Goal: Information Seeking & Learning: Check status

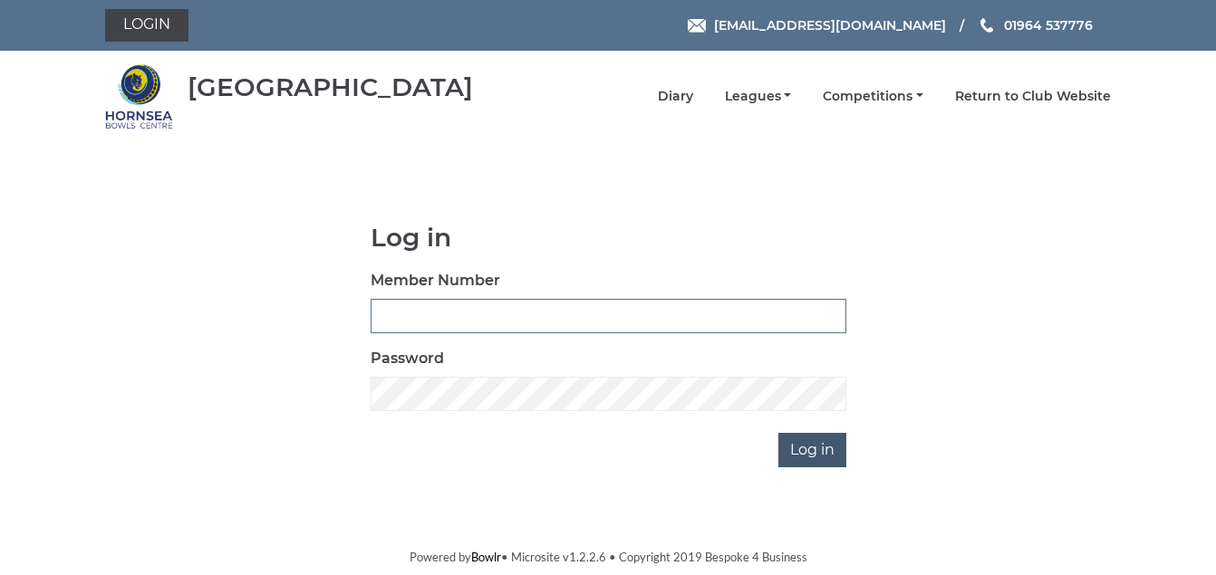
type input "1088"
click at [797, 451] on input "Log in" at bounding box center [812, 450] width 68 height 34
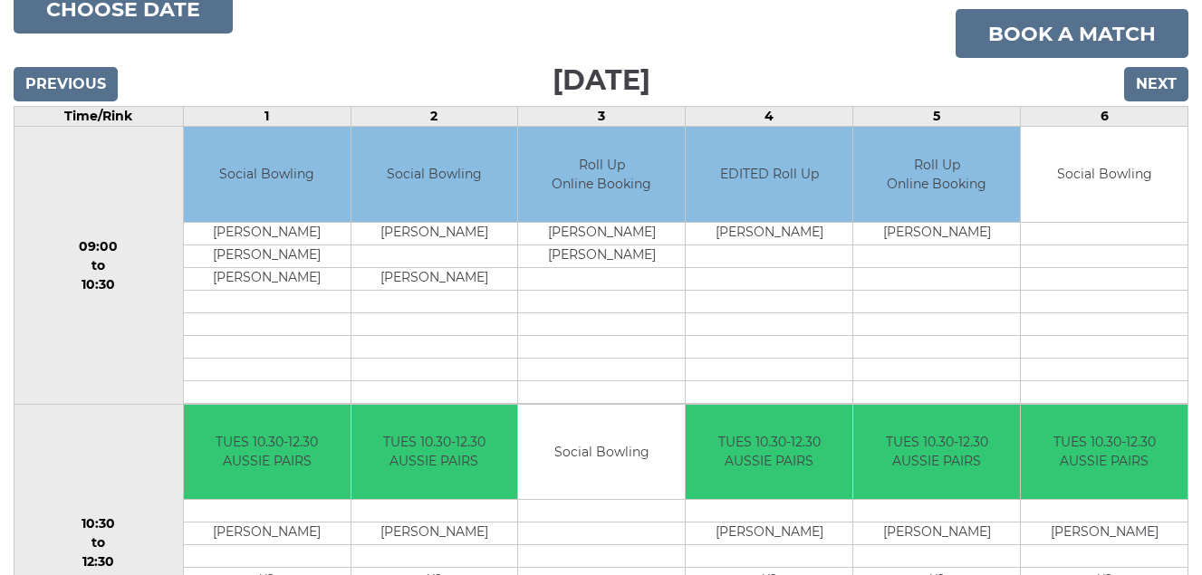
scroll to position [169, 0]
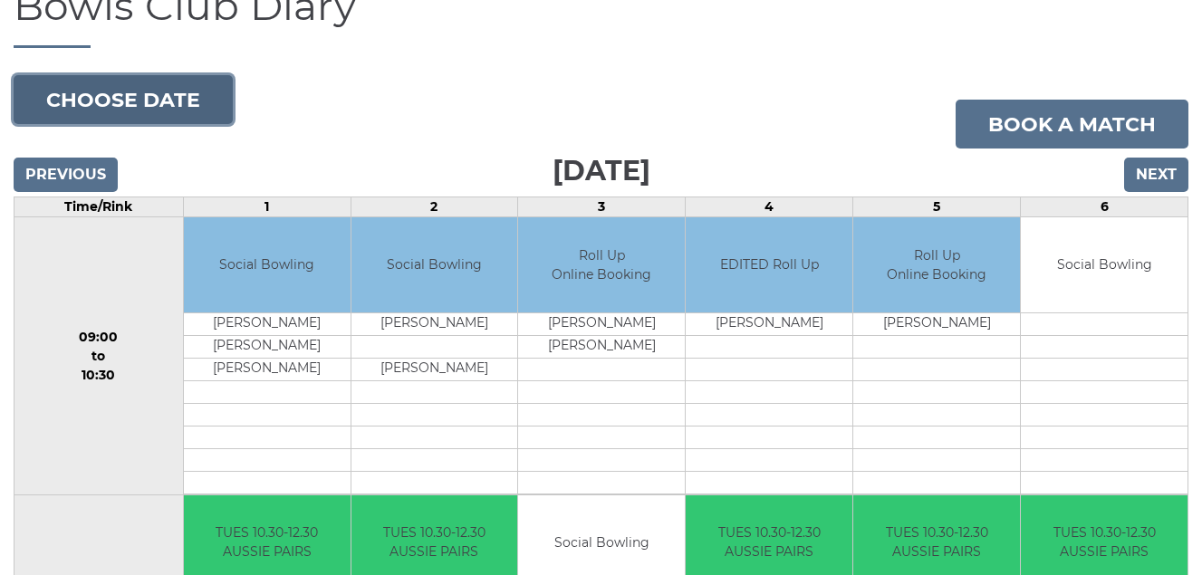
click at [119, 101] on button "Choose date" at bounding box center [123, 99] width 219 height 49
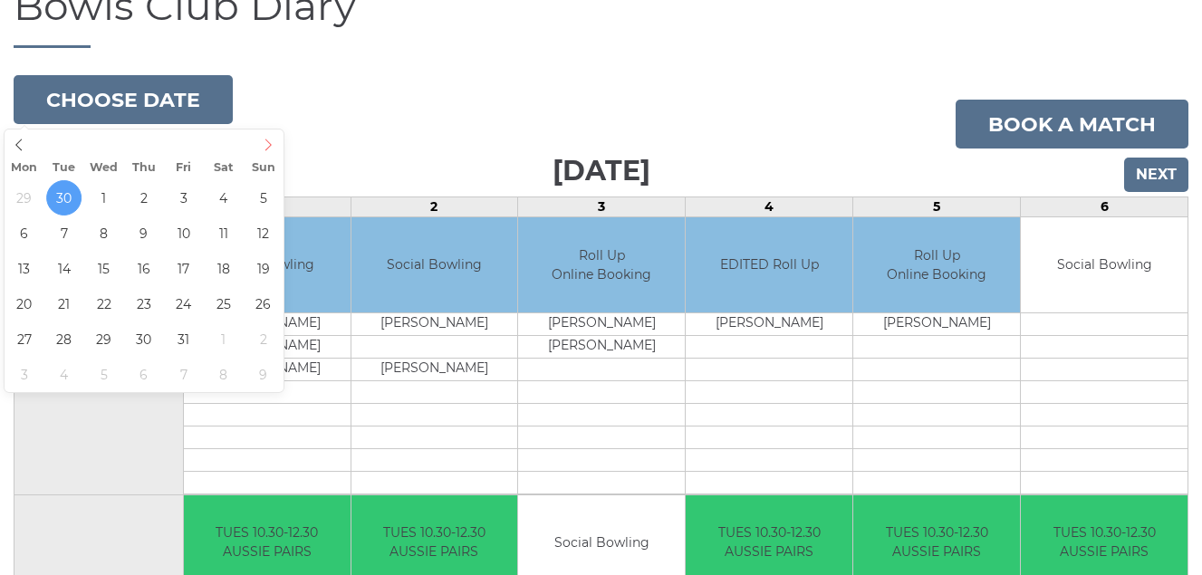
click at [266, 144] on icon at bounding box center [268, 145] width 13 height 13
type input "2025-10-01"
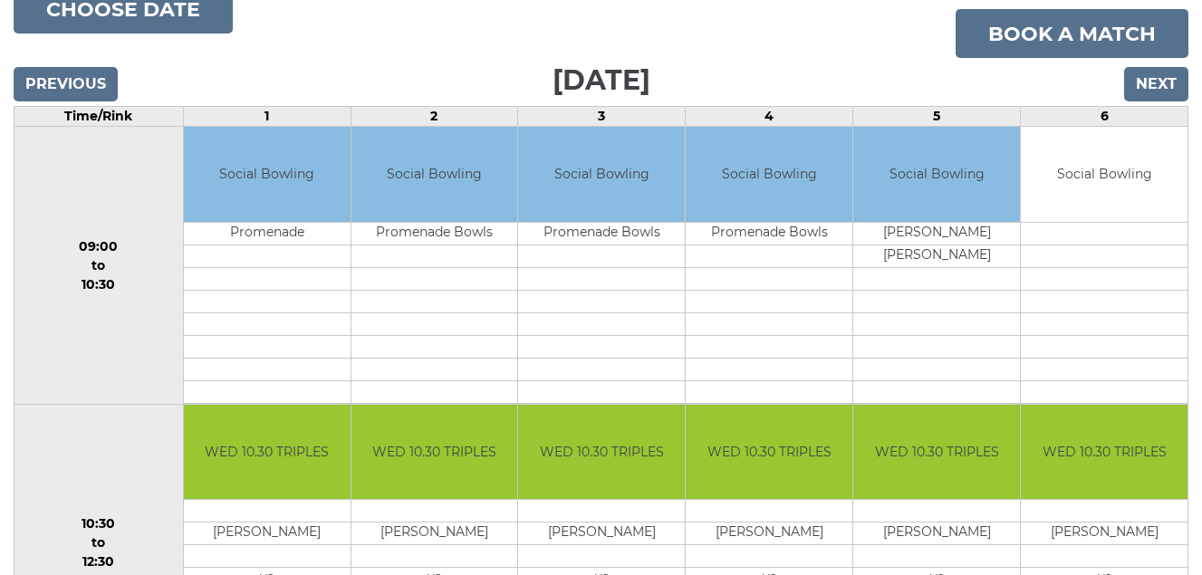
scroll to position [79, 0]
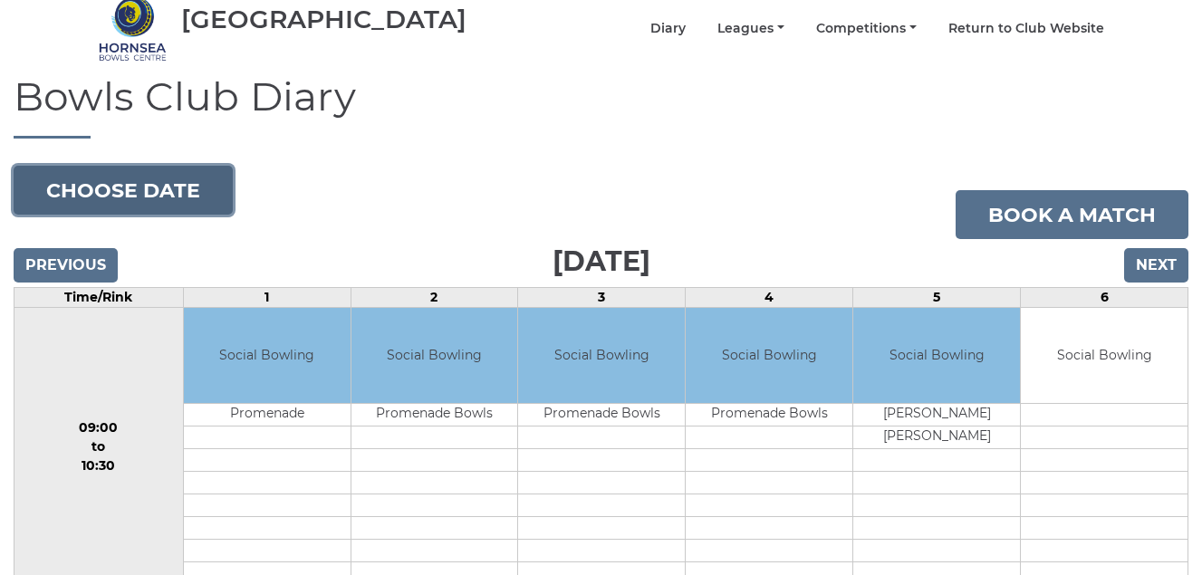
click at [122, 184] on button "Choose date" at bounding box center [123, 190] width 219 height 49
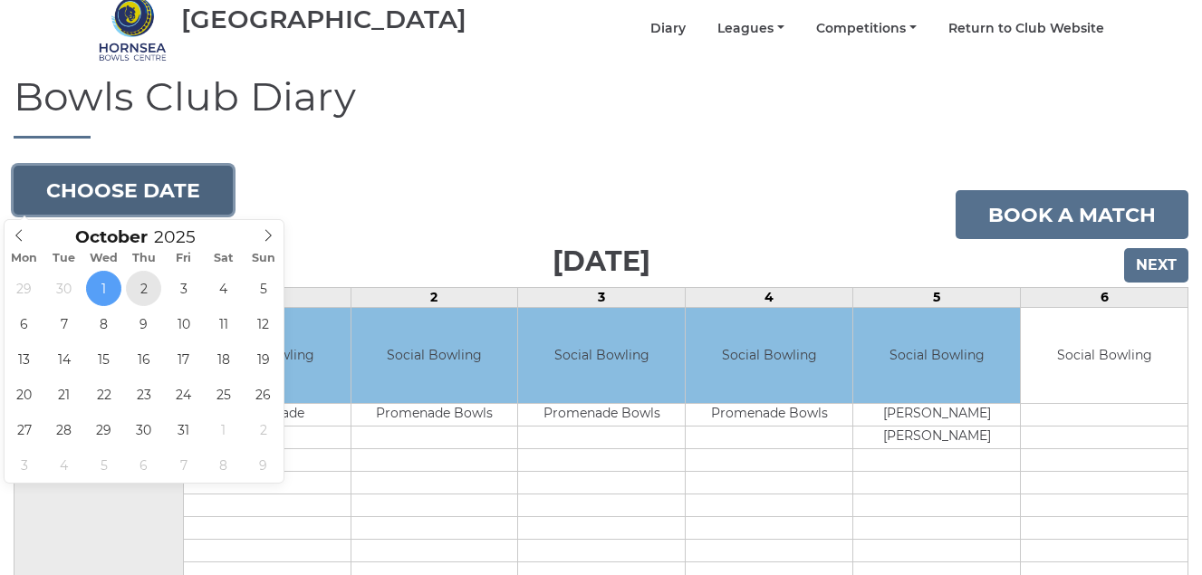
type input "2025-10-02"
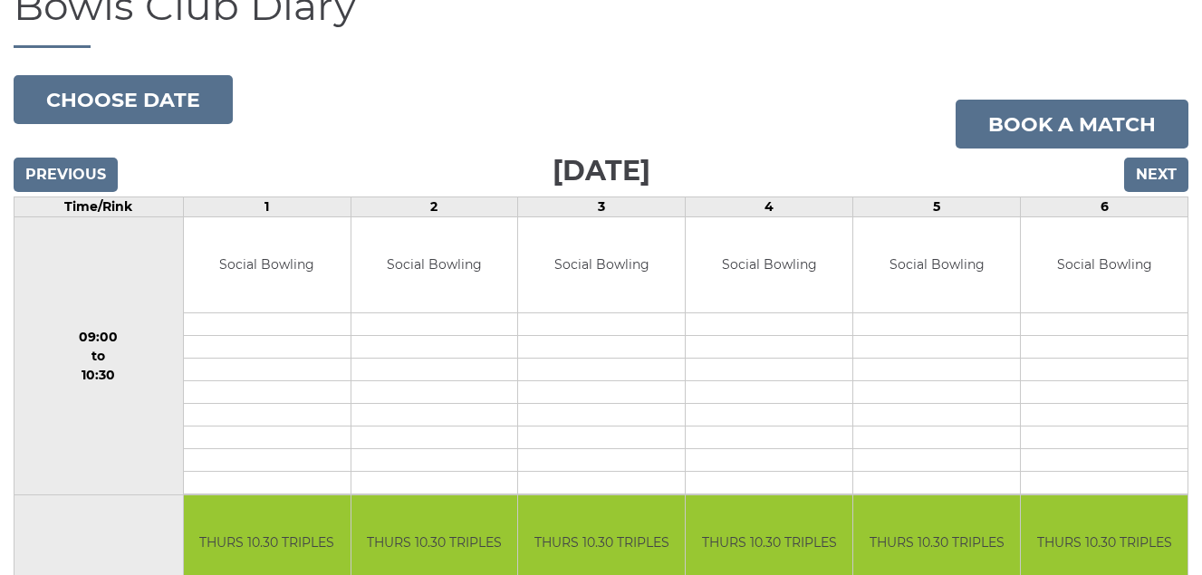
scroll to position [79, 0]
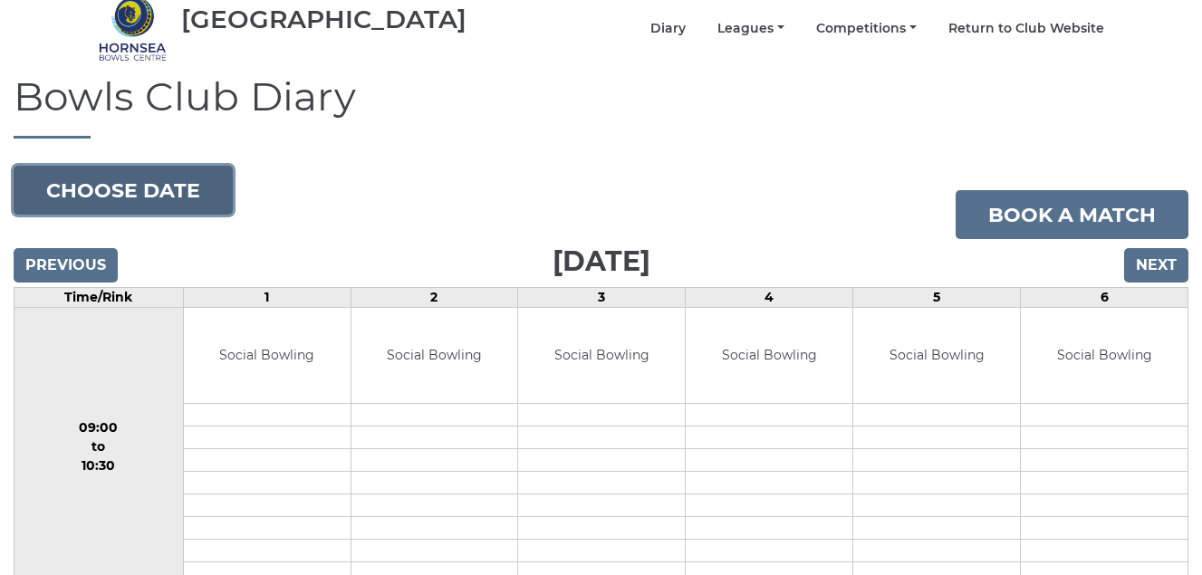
click at [150, 192] on button "Choose date" at bounding box center [123, 190] width 219 height 49
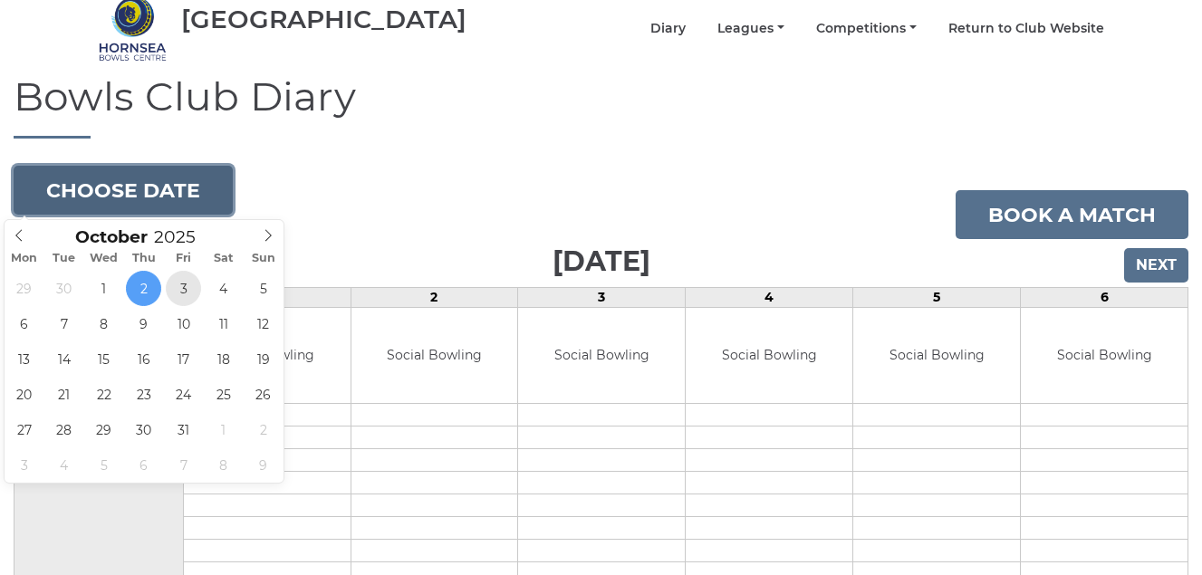
type input "2025-10-03"
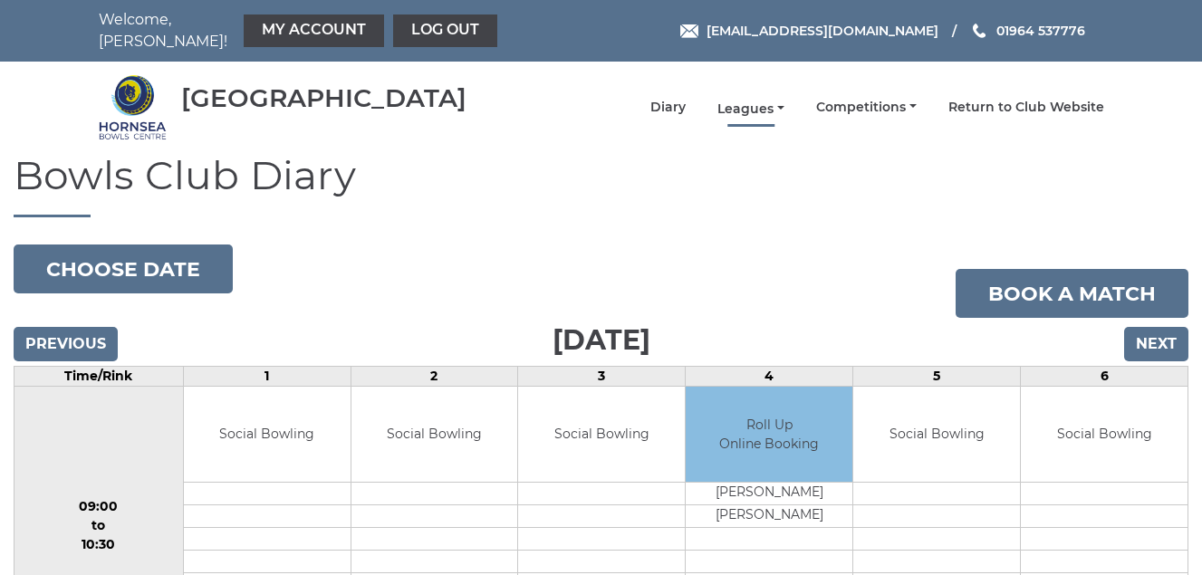
click at [748, 109] on link "Leagues" at bounding box center [751, 109] width 67 height 17
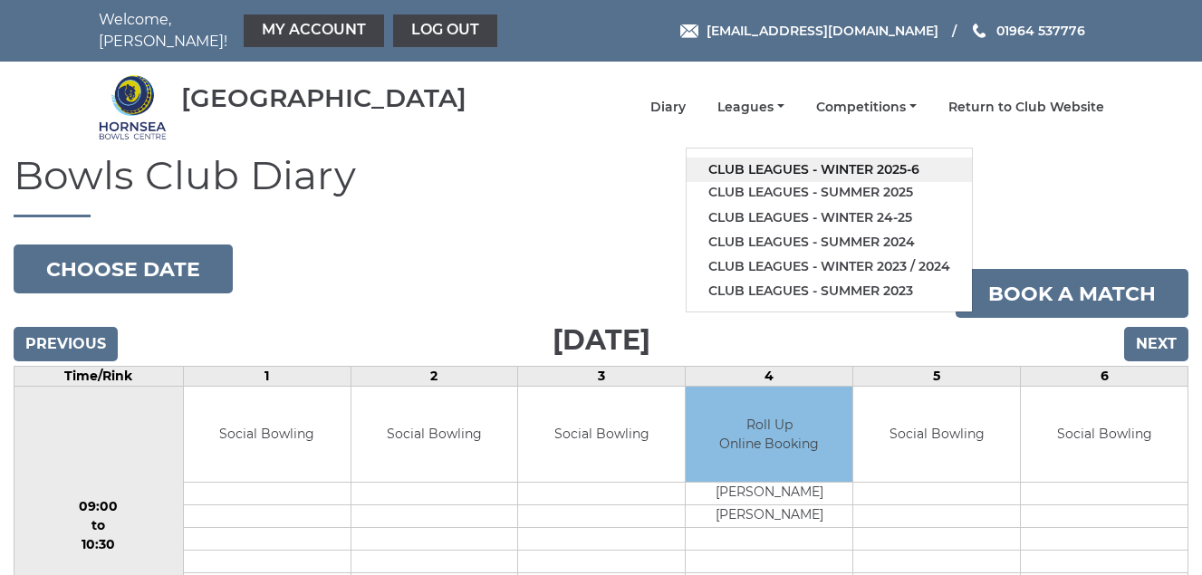
click at [772, 165] on link "Club leagues - Winter 2025-6" at bounding box center [829, 170] width 285 height 24
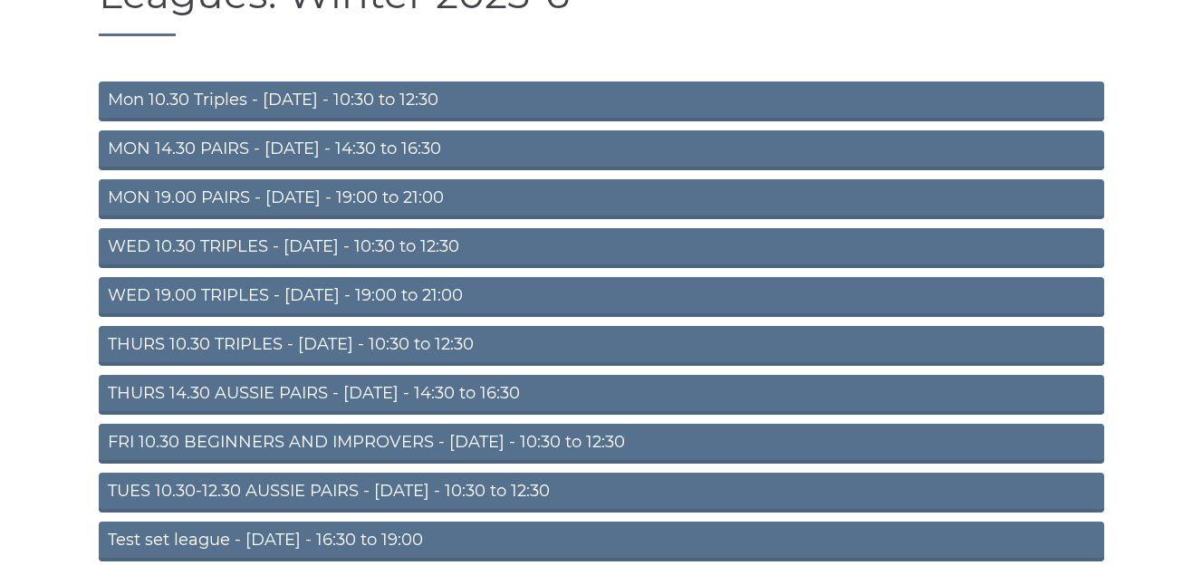
scroll to position [254, 0]
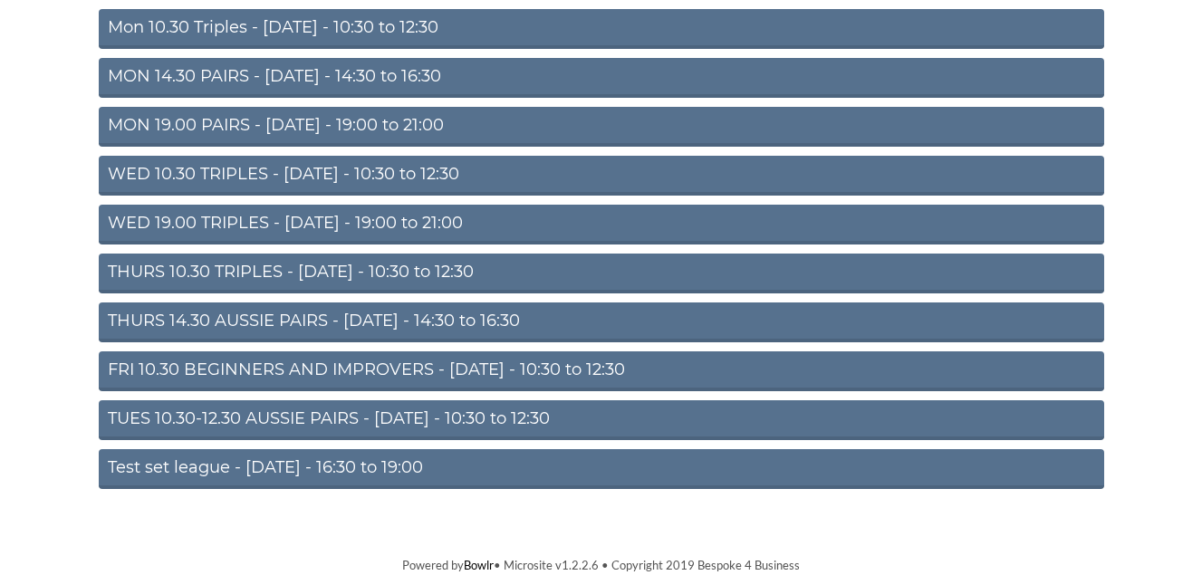
click at [411, 414] on link "TUES 10.30-12.30 AUSSIE PAIRS - Tuesday - 10:30 to 12:30" at bounding box center [602, 421] width 1006 height 40
